Goal: Transaction & Acquisition: Purchase product/service

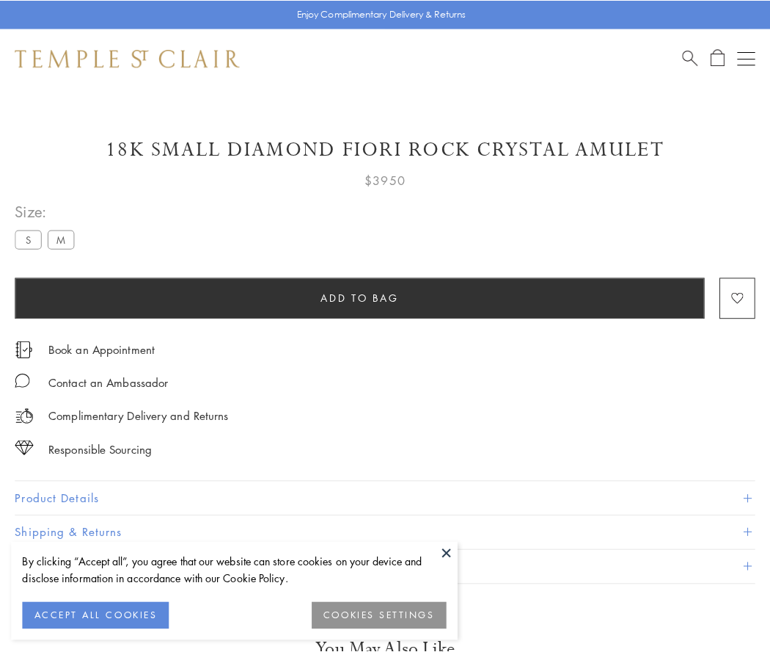
scroll to position [30, 0]
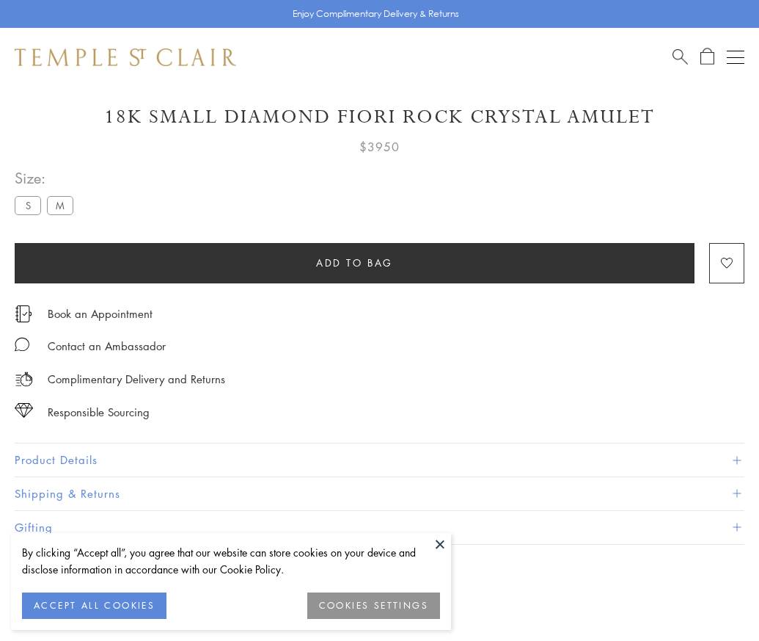
click at [354, 262] on span "Add to bag" at bounding box center [354, 263] width 77 height 16
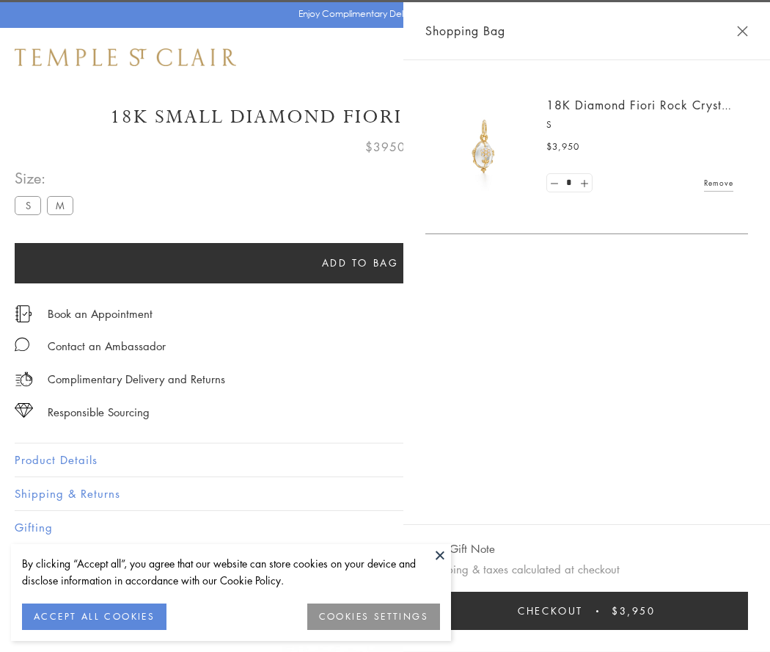
click at [605, 610] on button "Checkout $3,950" at bounding box center [587, 610] width 323 height 38
